Goal: Task Accomplishment & Management: Manage account settings

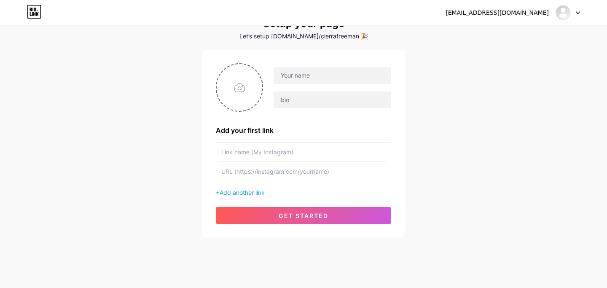
scroll to position [46, 0]
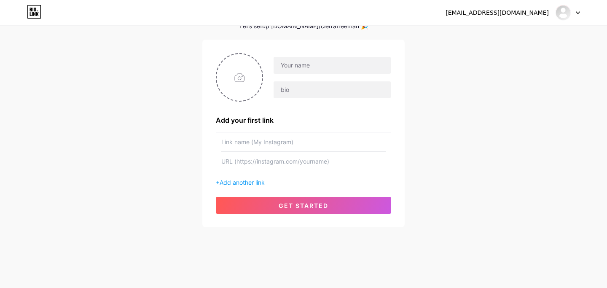
click at [256, 161] on input "text" at bounding box center [303, 161] width 164 height 19
click at [287, 67] on input "text" at bounding box center [331, 65] width 117 height 17
type input "[PERSON_NAME]"
click at [265, 137] on input "text" at bounding box center [303, 141] width 164 height 19
paste input "[URL][DOMAIN_NAME]"
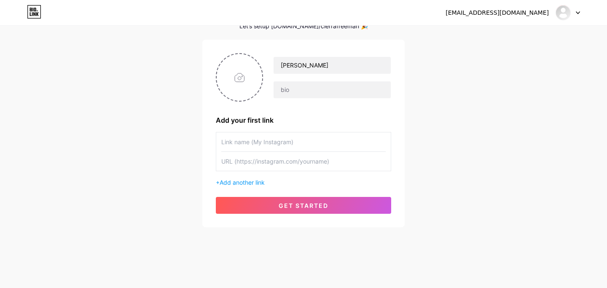
type input "[URL][DOMAIN_NAME]"
click at [268, 146] on input "[URL][DOMAIN_NAME]" at bounding box center [303, 141] width 164 height 19
click at [268, 165] on input "text" at bounding box center [303, 161] width 164 height 19
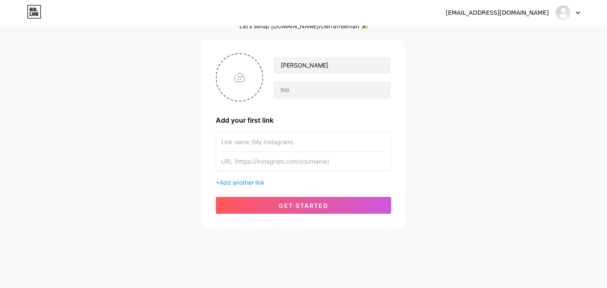
paste input "[URL][DOMAIN_NAME]"
type input "[URL][DOMAIN_NAME]"
click at [265, 140] on input "text" at bounding box center [303, 141] width 164 height 19
type input "My Facebook"
click at [239, 81] on input "file" at bounding box center [239, 77] width 45 height 47
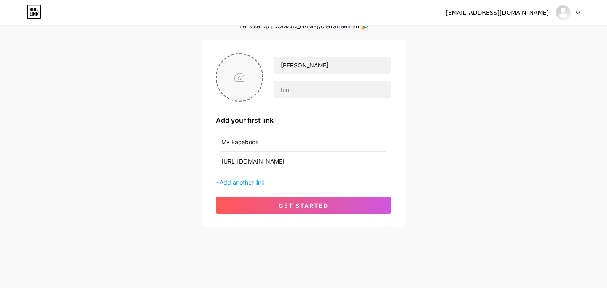
type input "C:\fakepath\A6320545-EB04-4B6E-A72B-82E9EB4E6F92_1_201_a.jpeg"
click at [256, 59] on circle at bounding box center [257, 59] width 9 height 9
click at [241, 79] on input "file" at bounding box center [239, 77] width 45 height 47
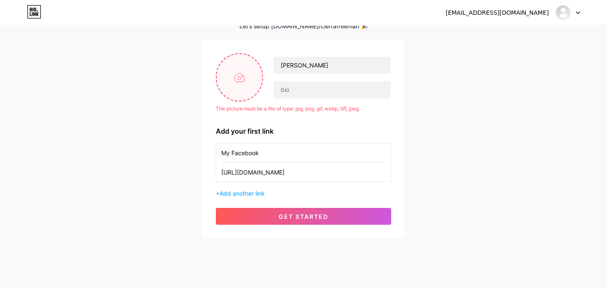
click at [238, 75] on input "file" at bounding box center [239, 77] width 45 height 47
type input "C:\fakepath\AB2D697D-26D0-4295-BA53-6B8271219D5F_1_201_a.jpeg"
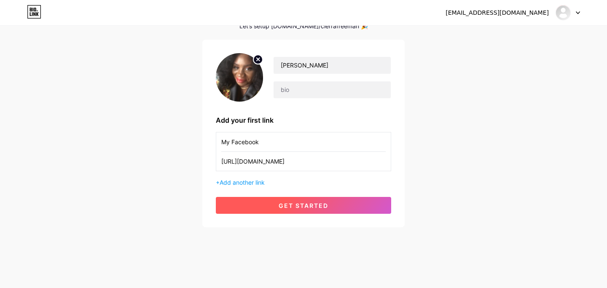
click at [316, 206] on span "get started" at bounding box center [303, 205] width 50 height 7
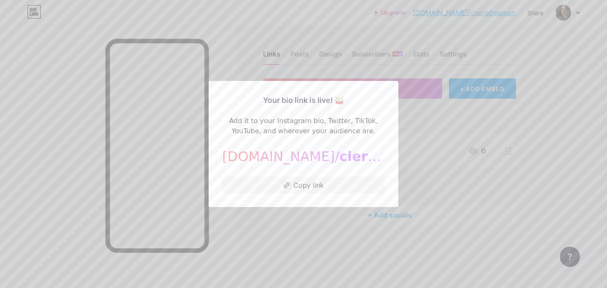
click at [447, 128] on div at bounding box center [303, 144] width 607 height 288
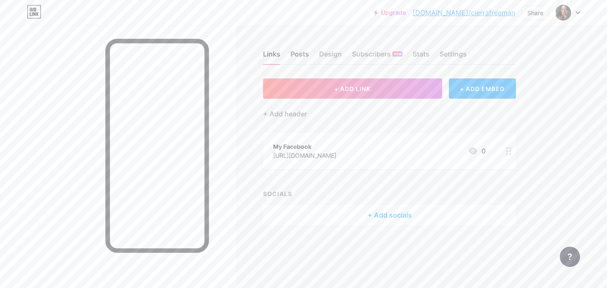
click at [296, 55] on div "Posts" at bounding box center [299, 56] width 19 height 15
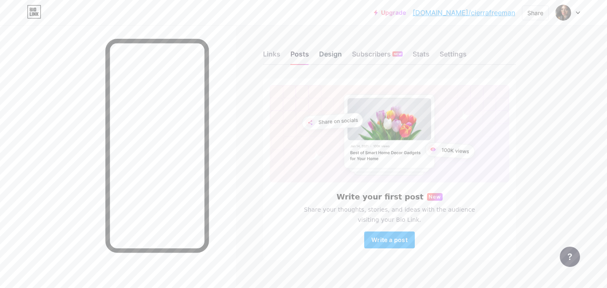
click at [319, 53] on div "Design" at bounding box center [330, 56] width 23 height 15
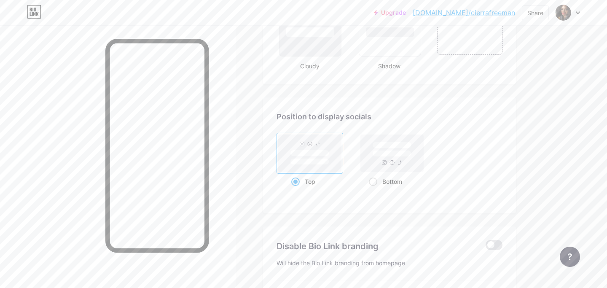
scroll to position [1057, 0]
click at [371, 177] on span at bounding box center [373, 179] width 8 height 8
click at [371, 187] on input "Bottom" at bounding box center [371, 189] width 5 height 5
radio input "true"
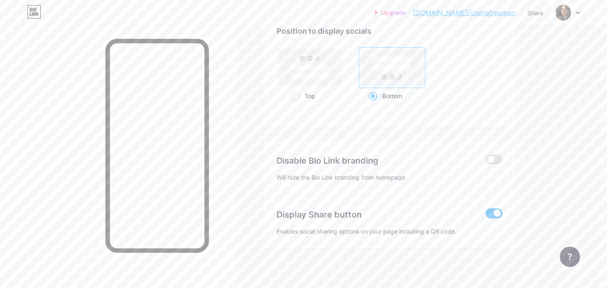
scroll to position [1143, 0]
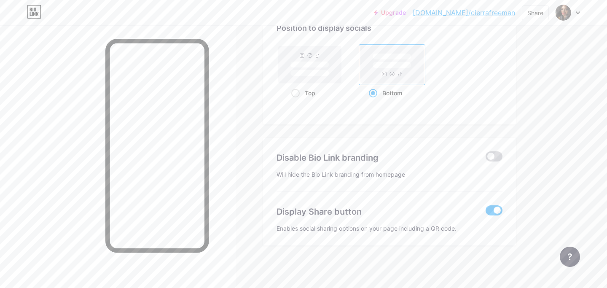
click at [496, 156] on span at bounding box center [493, 156] width 17 height 10
click at [485, 158] on input "checkbox" at bounding box center [485, 158] width 0 height 0
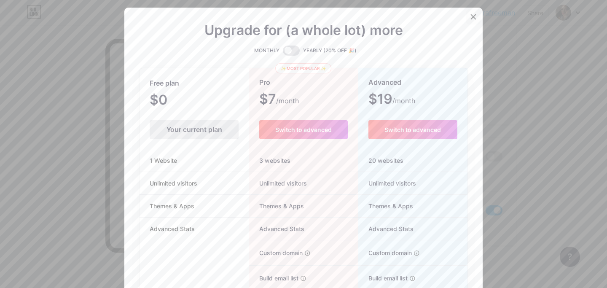
click at [473, 14] on icon at bounding box center [473, 16] width 7 height 7
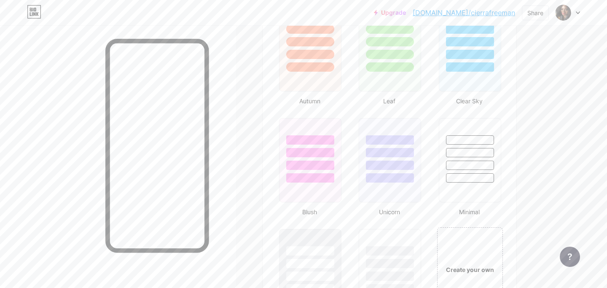
scroll to position [869, 0]
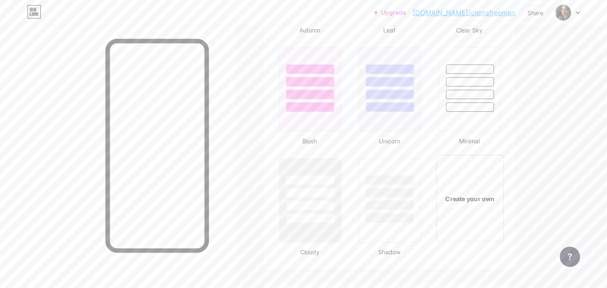
click at [469, 190] on div "Create your own" at bounding box center [470, 198] width 68 height 87
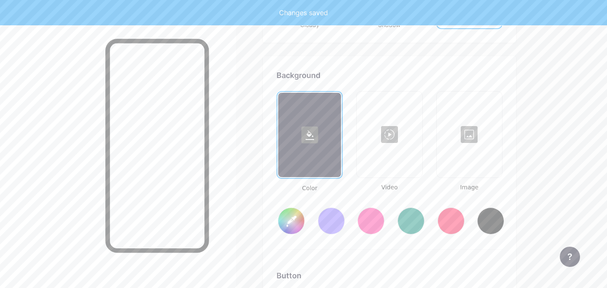
type input "#ffffff"
type input "#000000"
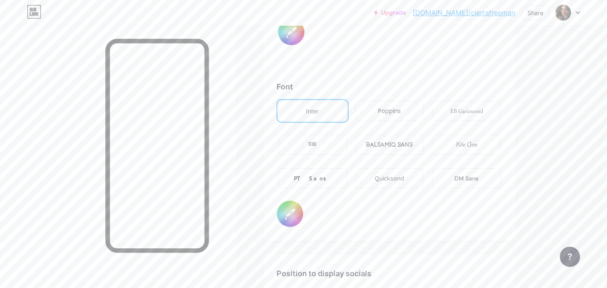
scroll to position [1447, 0]
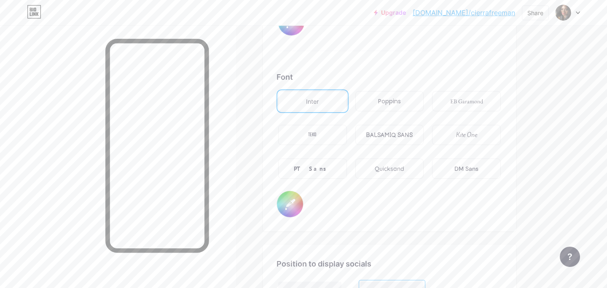
click at [289, 202] on input "#000000" at bounding box center [290, 204] width 26 height 26
click at [364, 207] on div "Font Inter Poppins EB Garamond TEKO BALSAMIQ SANS Kite One PT Sans Quicksand DM…" at bounding box center [389, 144] width 226 height 146
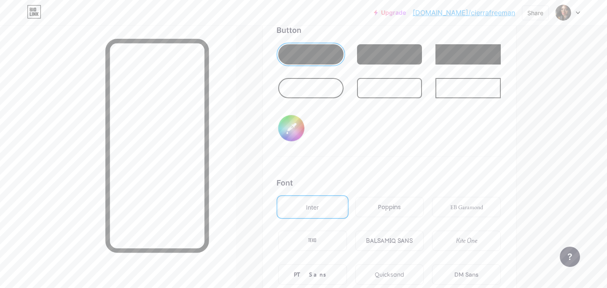
scroll to position [1338, 0]
